Goal: Task Accomplishment & Management: Manage account settings

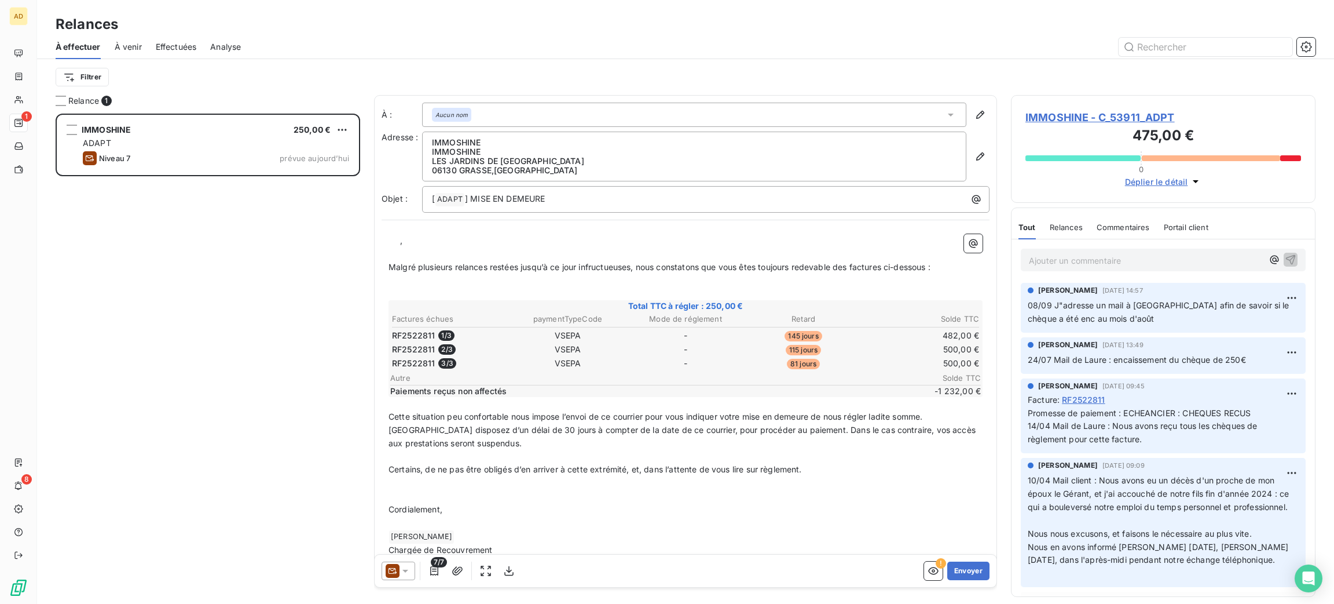
scroll to position [477, 291]
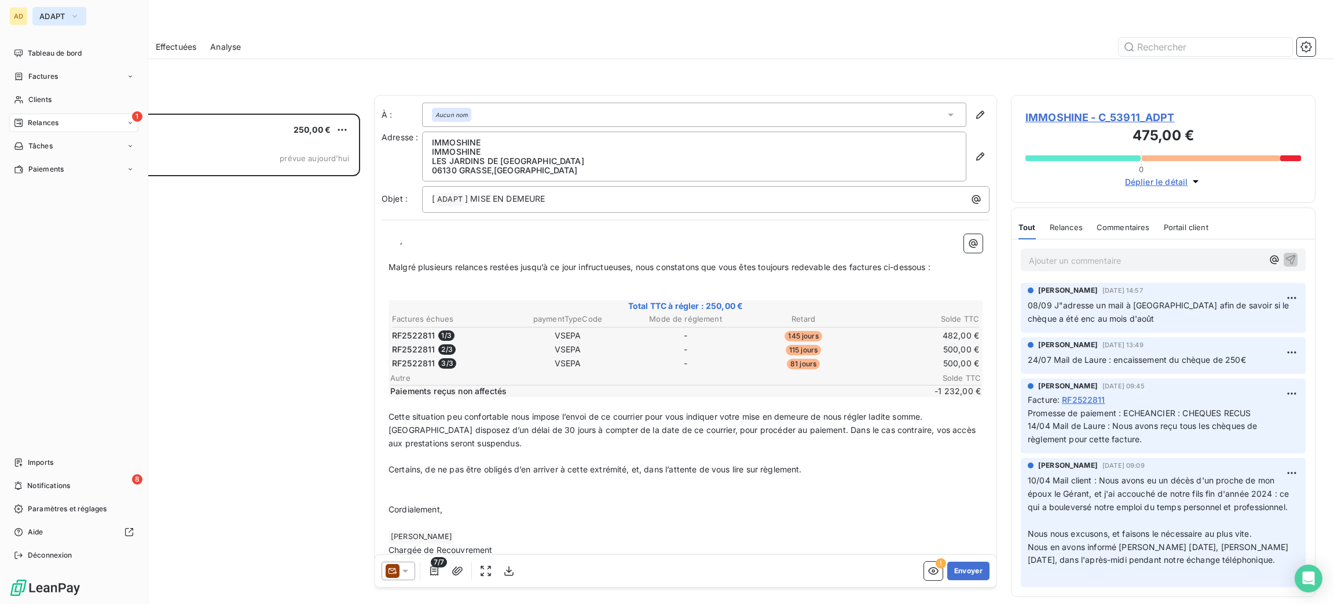
click at [46, 12] on span "ADAPT" at bounding box center [52, 16] width 26 height 9
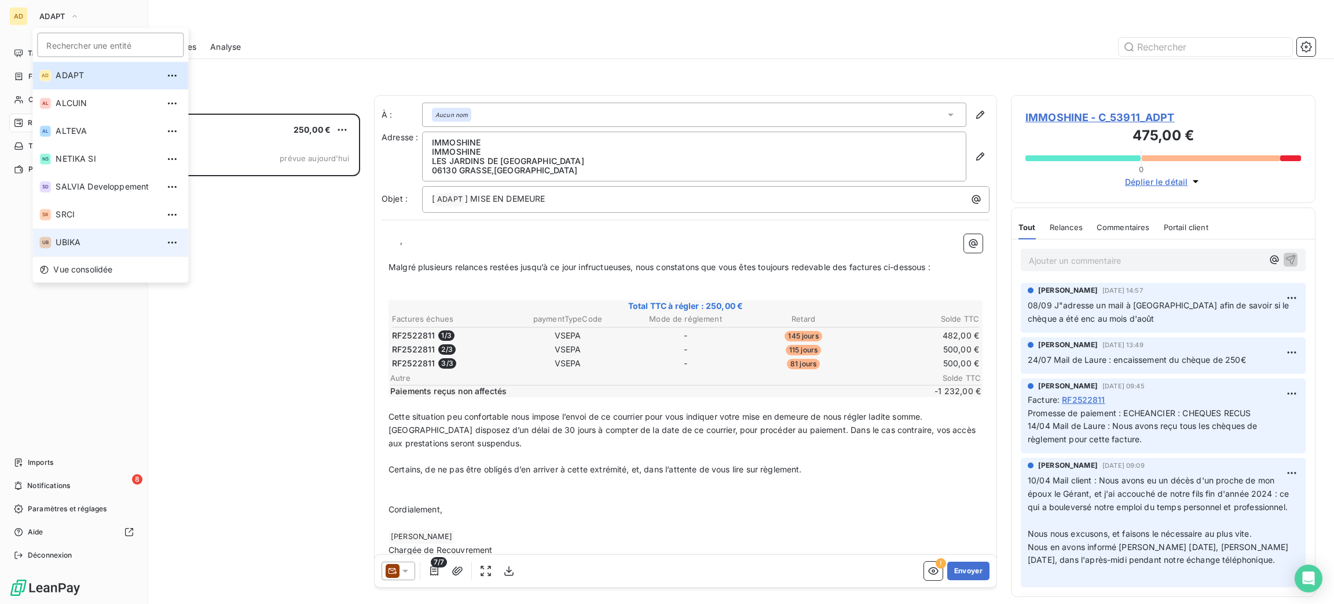
click at [72, 250] on li "UB UBIKA" at bounding box center [110, 242] width 156 height 28
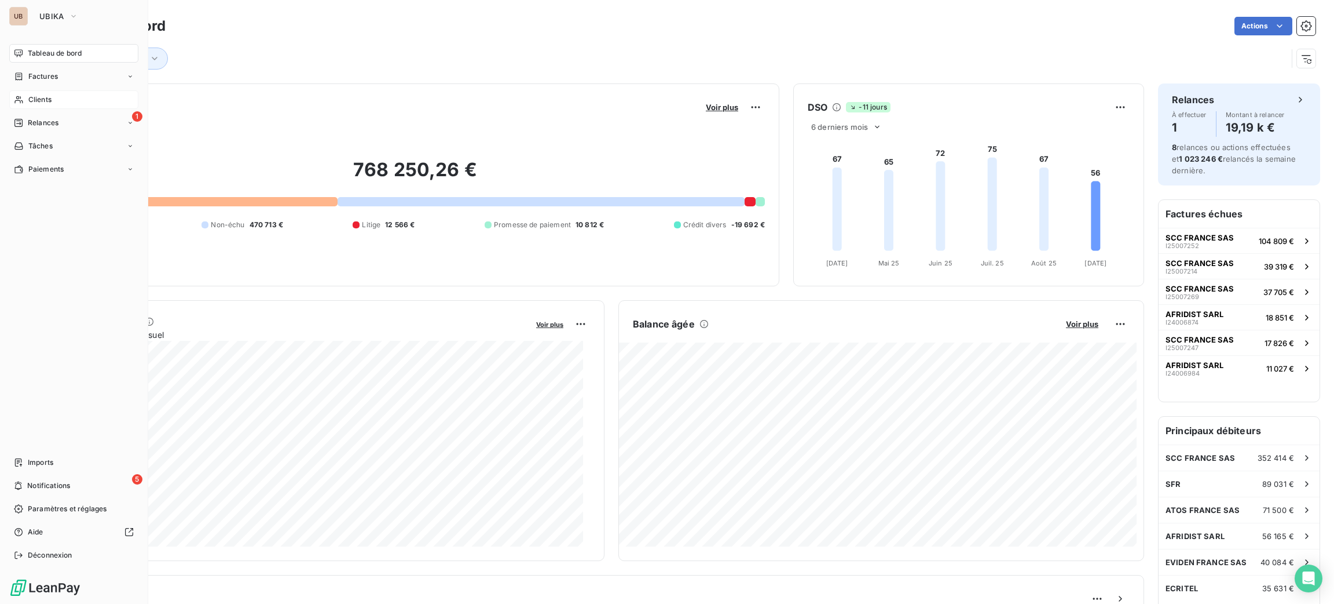
click at [51, 100] on span "Clients" at bounding box center [39, 99] width 23 height 10
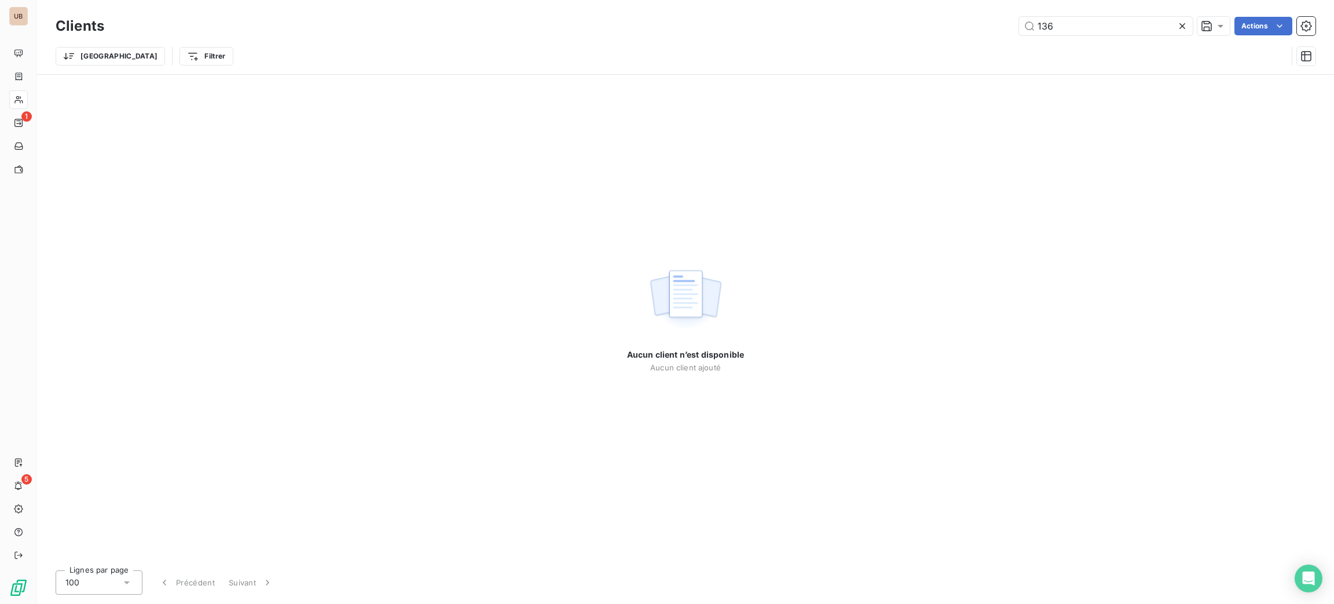
drag, startPoint x: 1113, startPoint y: 17, endPoint x: 908, endPoint y: 37, distance: 206.0
click at [908, 37] on div "Clients 136 Actions" at bounding box center [686, 26] width 1260 height 24
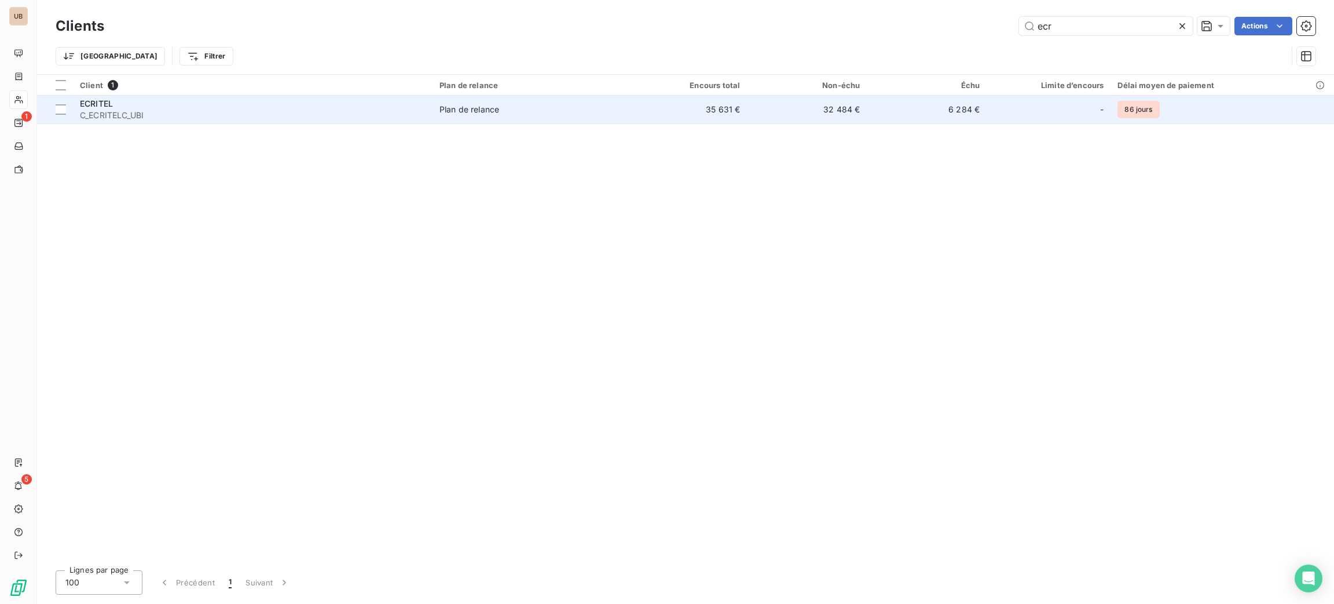
type input "ecr"
click at [461, 119] on td "Plan de relance" at bounding box center [530, 110] width 195 height 28
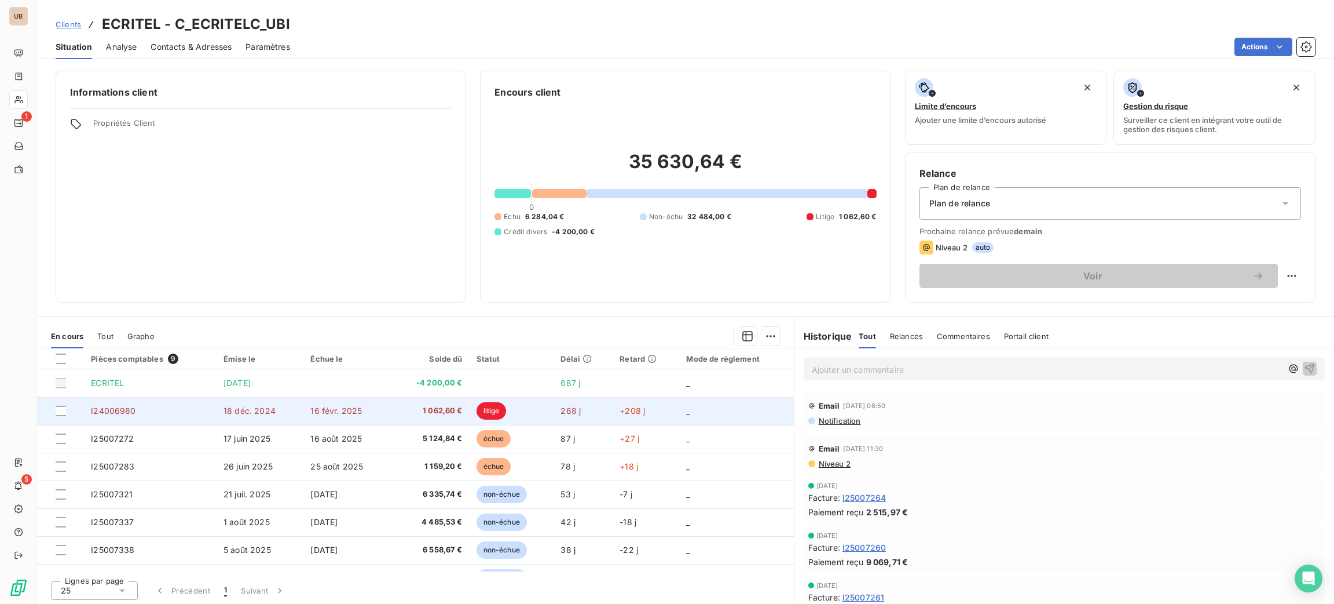
click at [288, 409] on td "18 déc. 2024" at bounding box center [260, 411] width 87 height 28
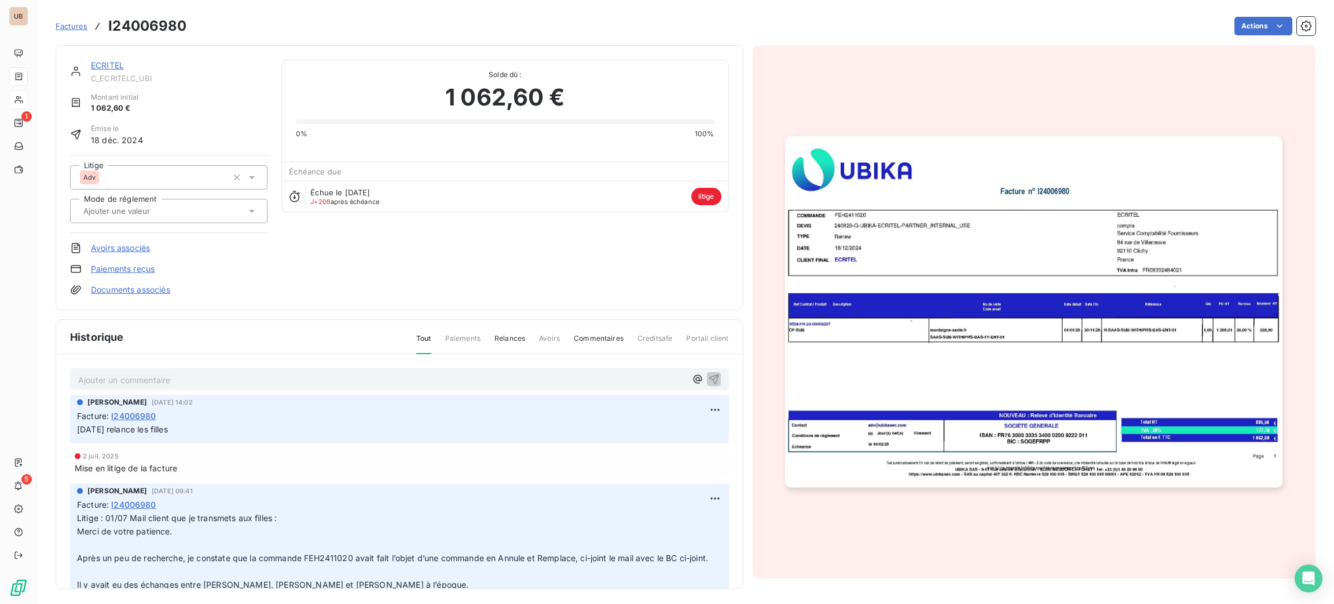
click at [364, 382] on p "Ajouter un commentaire ﻿" at bounding box center [382, 379] width 608 height 14
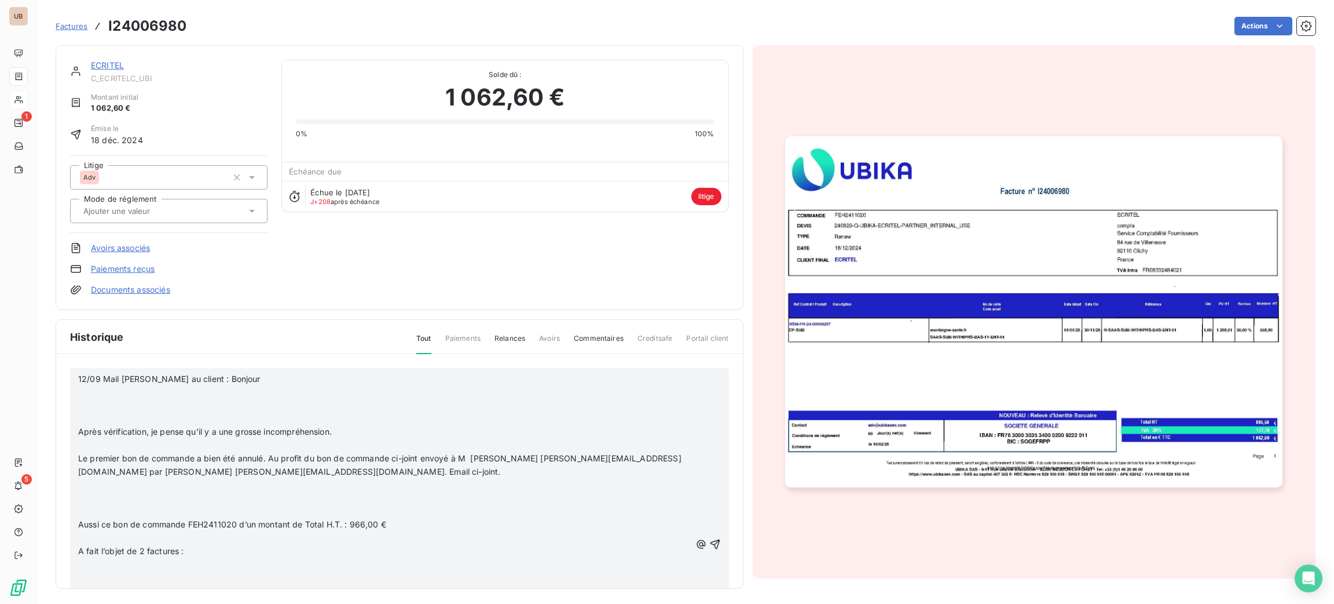
click at [244, 403] on p at bounding box center [384, 404] width 613 height 13
click at [241, 412] on p "﻿" at bounding box center [384, 418] width 613 height 13
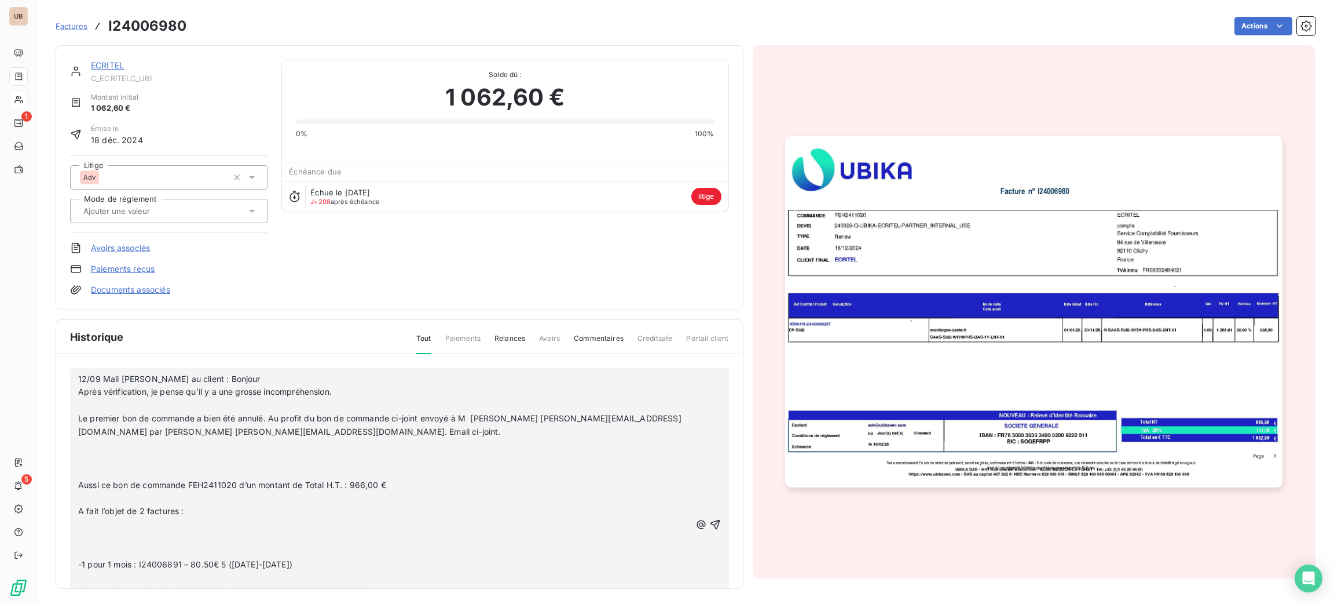
click at [217, 412] on p "Le premier bon de commande a bien été annulé. Au profit du bon de commande ci-j…" at bounding box center [384, 425] width 613 height 27
click at [215, 403] on p "﻿" at bounding box center [384, 404] width 613 height 13
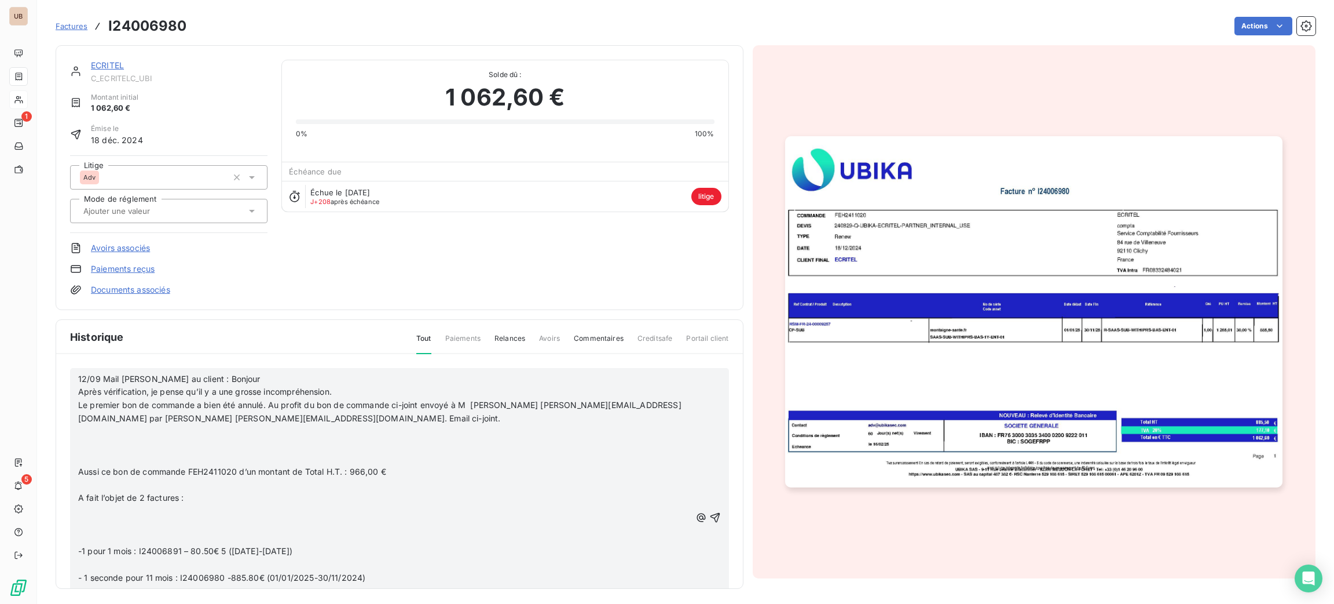
click at [210, 454] on p "﻿" at bounding box center [384, 458] width 613 height 13
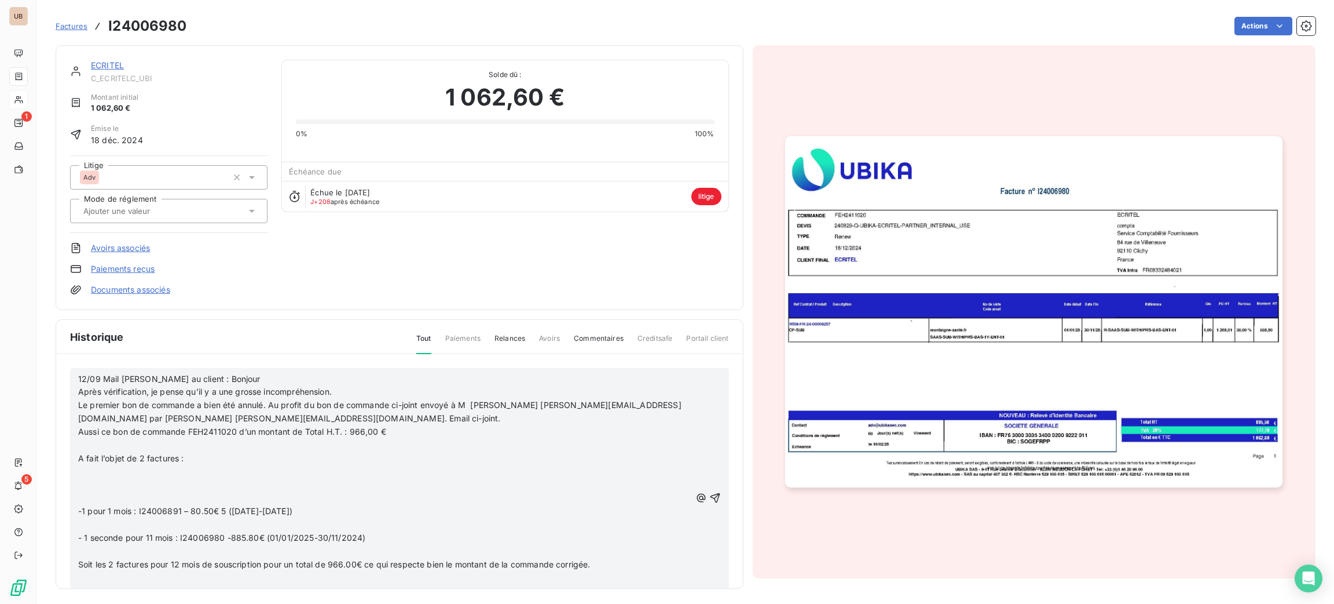
click at [210, 454] on p "A fait l’objet de 2 factures :" at bounding box center [384, 458] width 613 height 13
click at [210, 447] on p "﻿" at bounding box center [384, 444] width 613 height 13
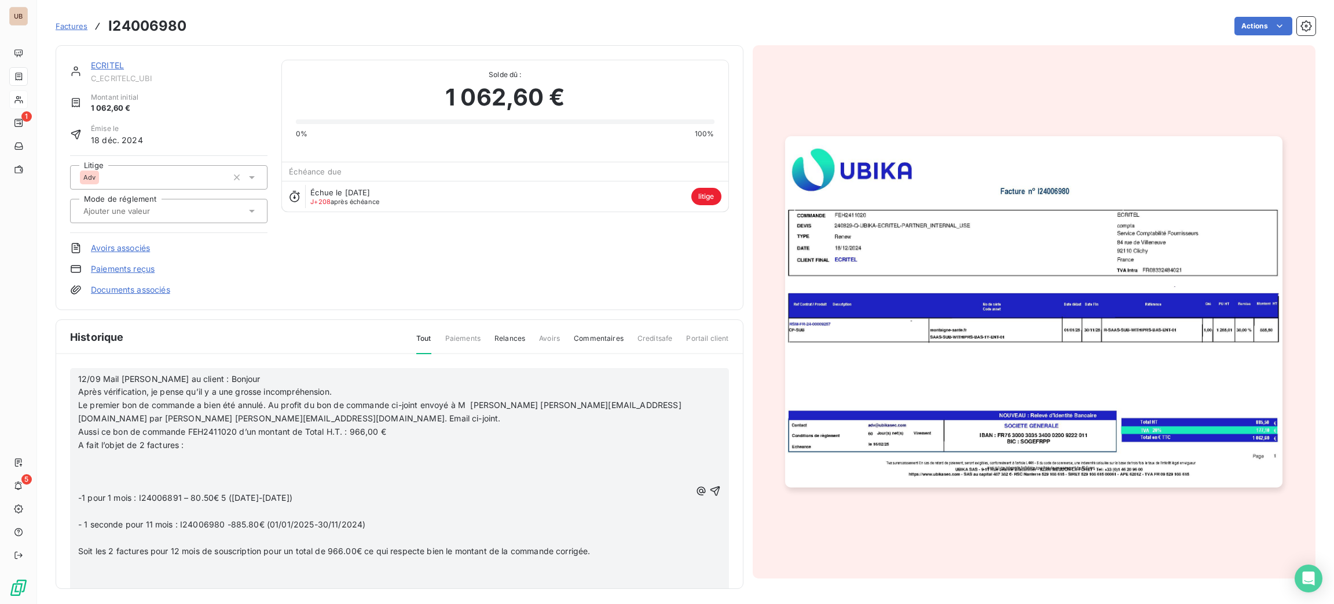
click at [206, 478] on p "﻿" at bounding box center [384, 484] width 613 height 13
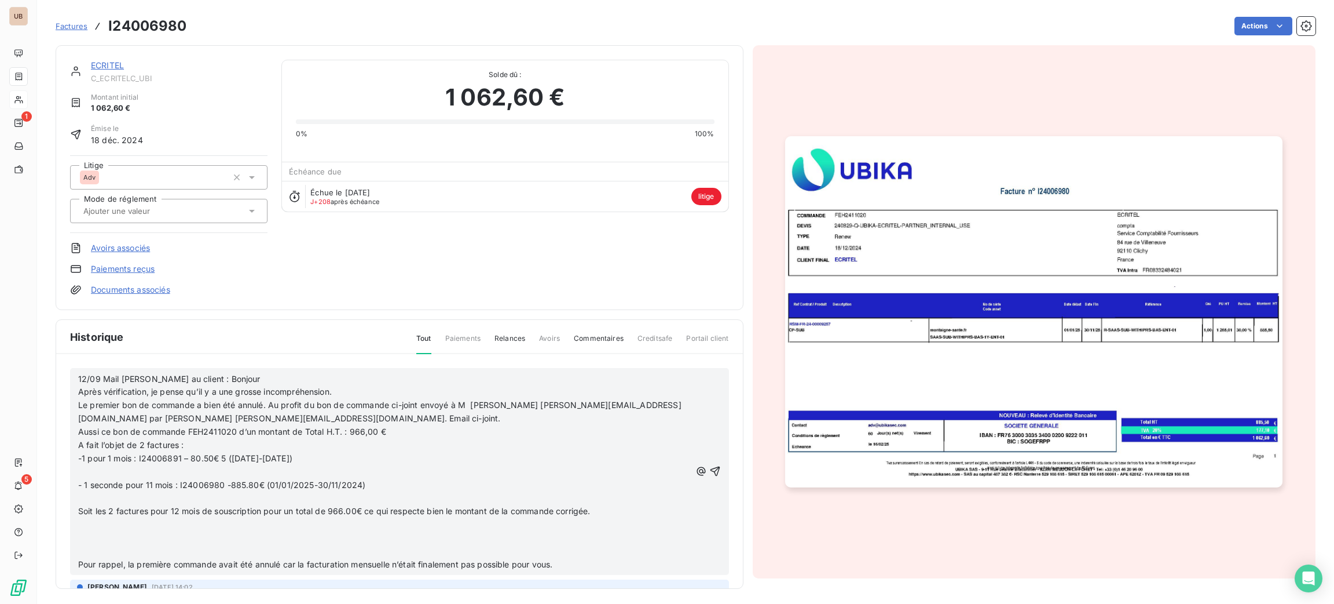
click at [202, 537] on p at bounding box center [384, 537] width 613 height 13
click at [199, 551] on p "﻿" at bounding box center [384, 550] width 613 height 13
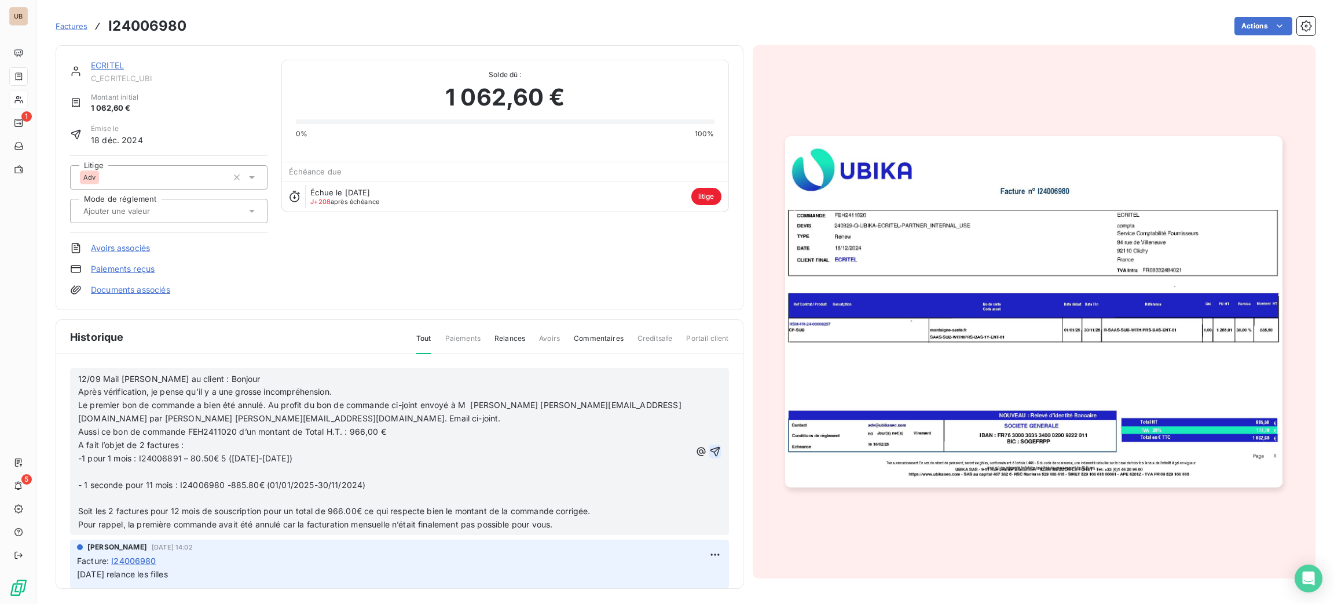
click at [710, 445] on icon "button" at bounding box center [716, 451] width 12 height 12
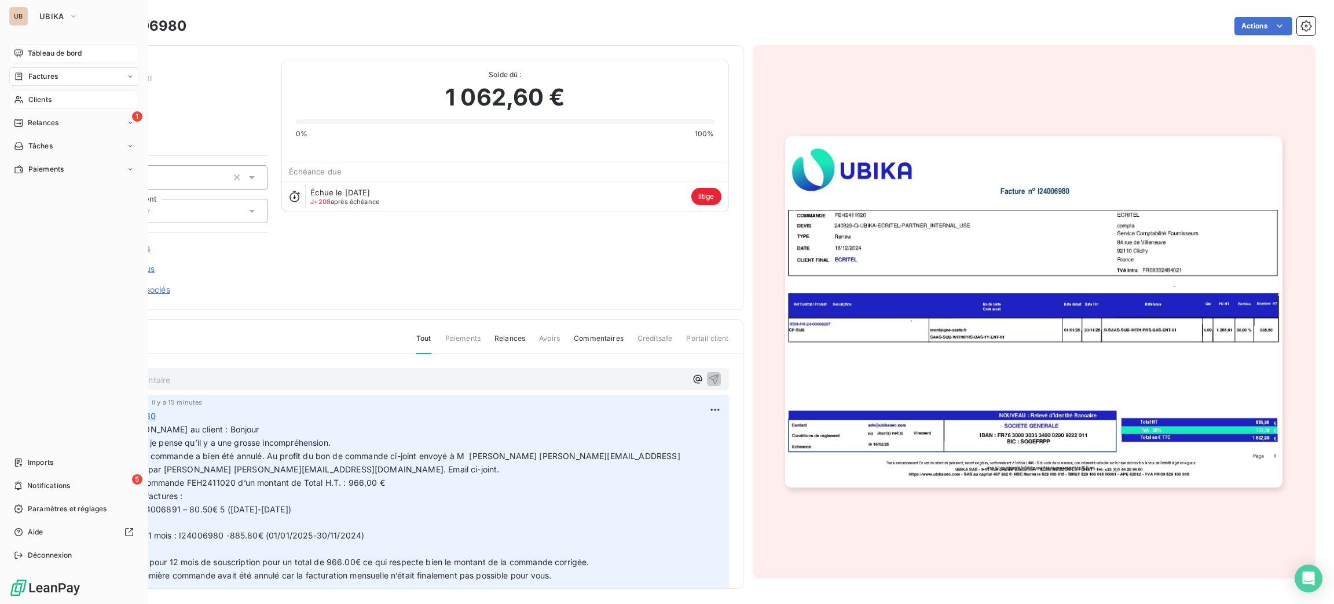
click at [30, 48] on span "Tableau de bord" at bounding box center [55, 53] width 54 height 10
